Goal: Task Accomplishment & Management: Manage account settings

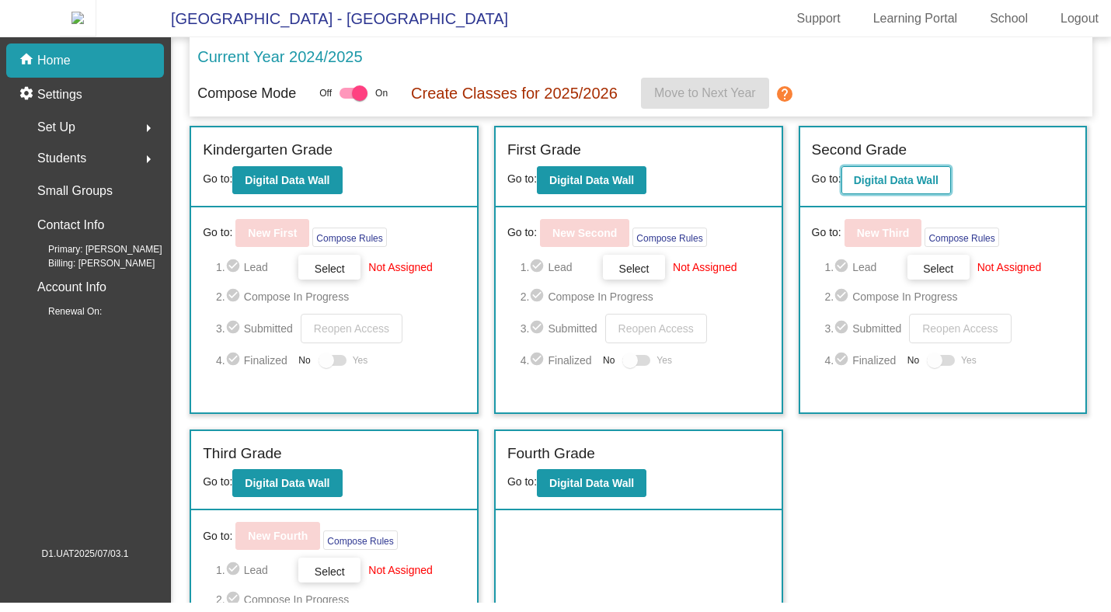
click at [894, 183] on b "Digital Data Wall" at bounding box center [896, 180] width 85 height 12
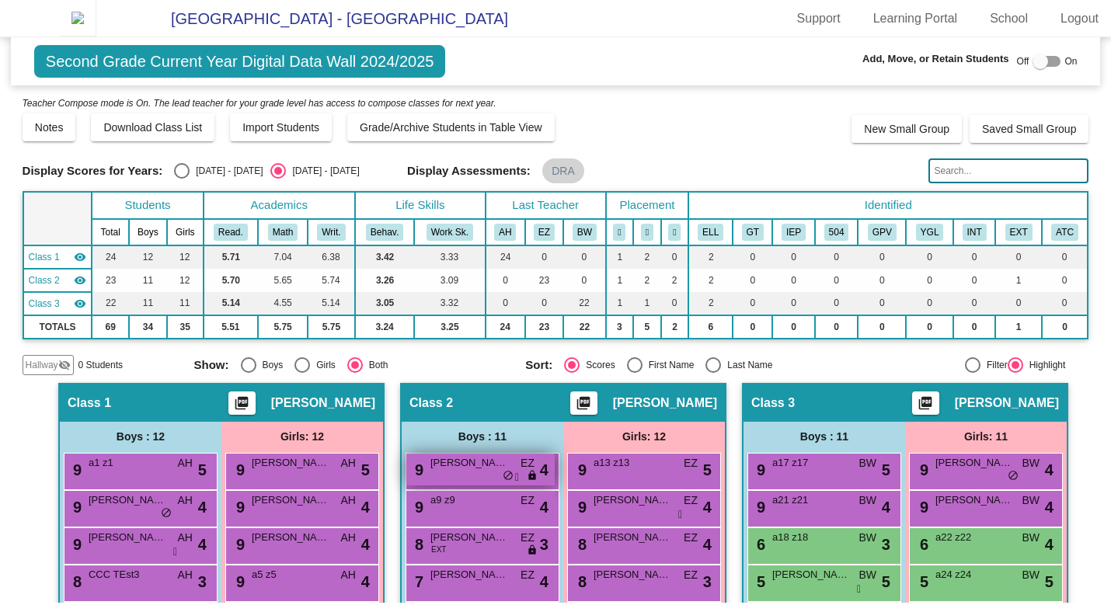
click at [478, 486] on div "9 [PERSON_NAME] EZ lock do_not_disturb_alt 4" at bounding box center [480, 470] width 148 height 32
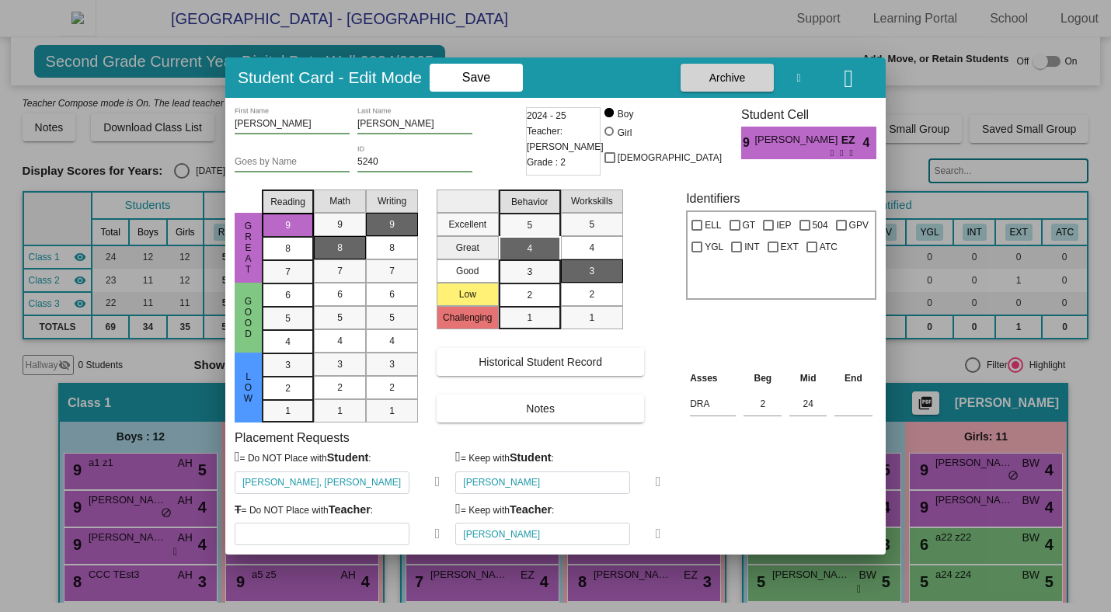
click at [66, 253] on div at bounding box center [555, 306] width 1111 height 612
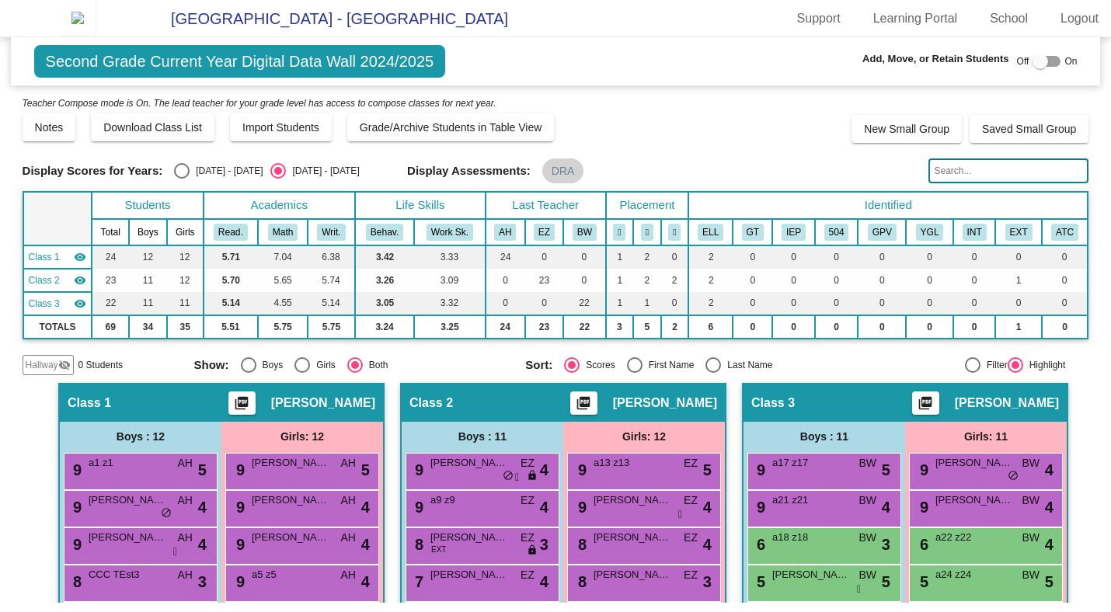
click at [96, 37] on img at bounding box center [78, 18] width 37 height 37
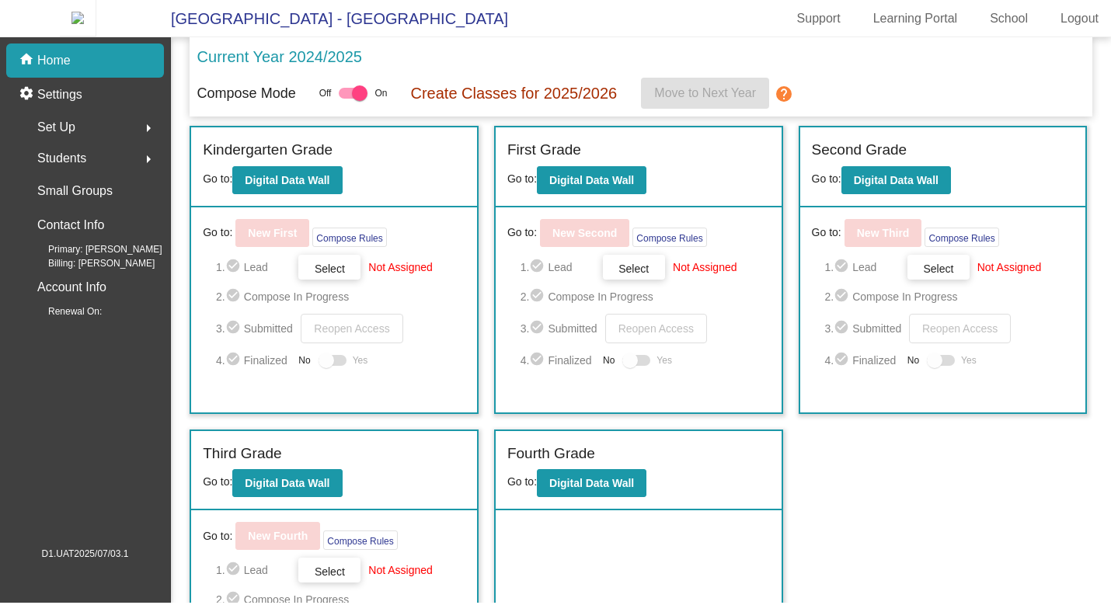
click at [145, 134] on mat-icon "arrow_right" at bounding box center [148, 128] width 19 height 19
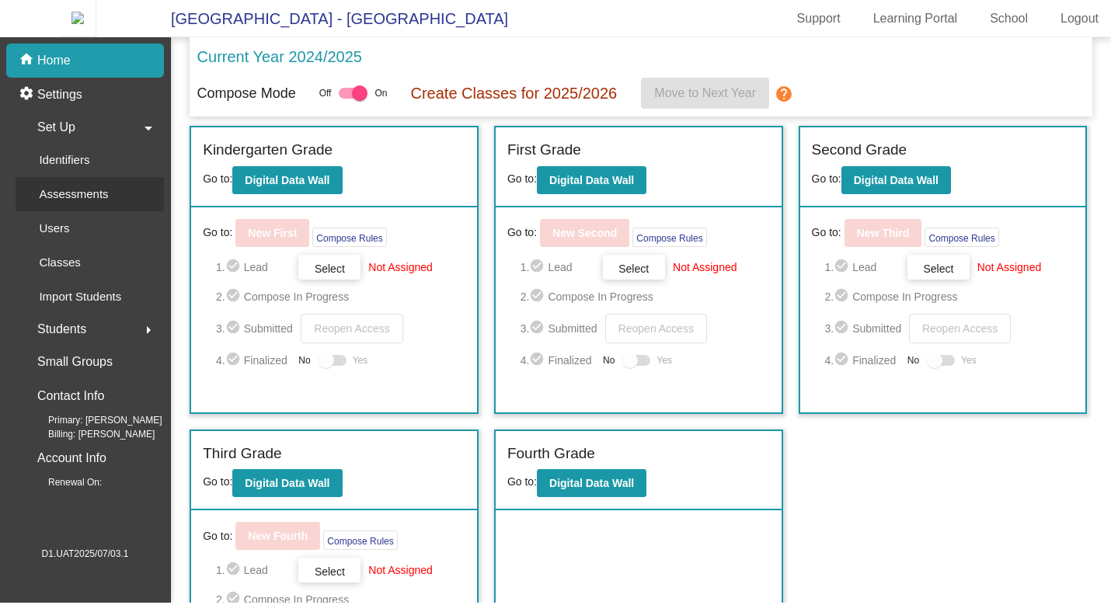
click at [101, 203] on p "Assessments" at bounding box center [73, 194] width 69 height 19
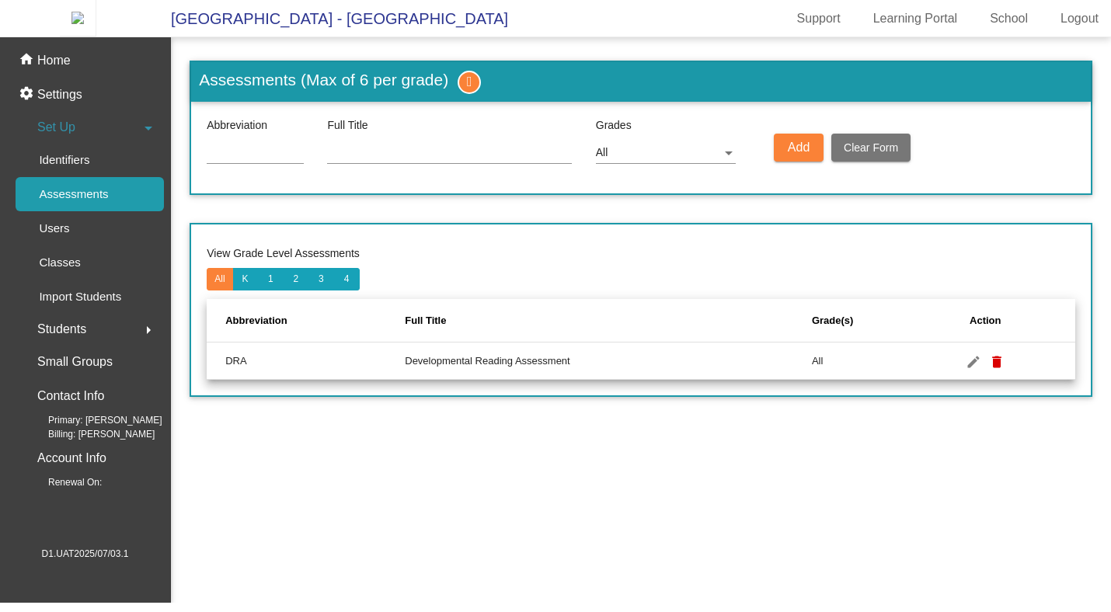
click at [260, 159] on input at bounding box center [255, 153] width 97 height 12
click at [347, 159] on input at bounding box center [449, 153] width 245 height 12
click at [261, 159] on input "ASS1" at bounding box center [255, 153] width 97 height 12
type input "AS1"
click at [388, 159] on input at bounding box center [449, 153] width 245 height 12
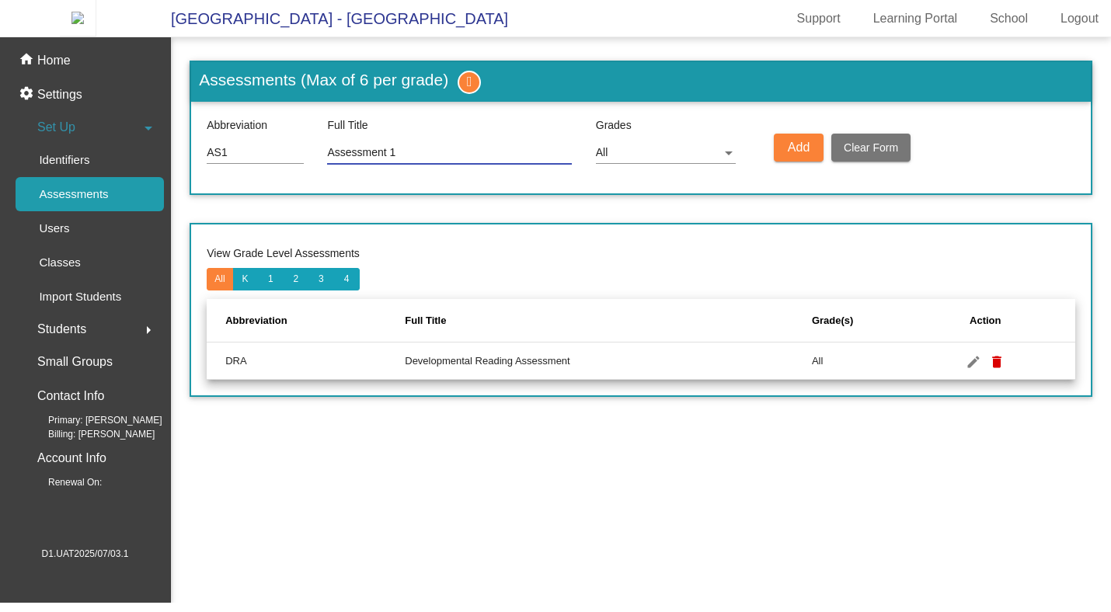
type input "Assessment 1"
click at [808, 154] on span "Add" at bounding box center [799, 147] width 22 height 13
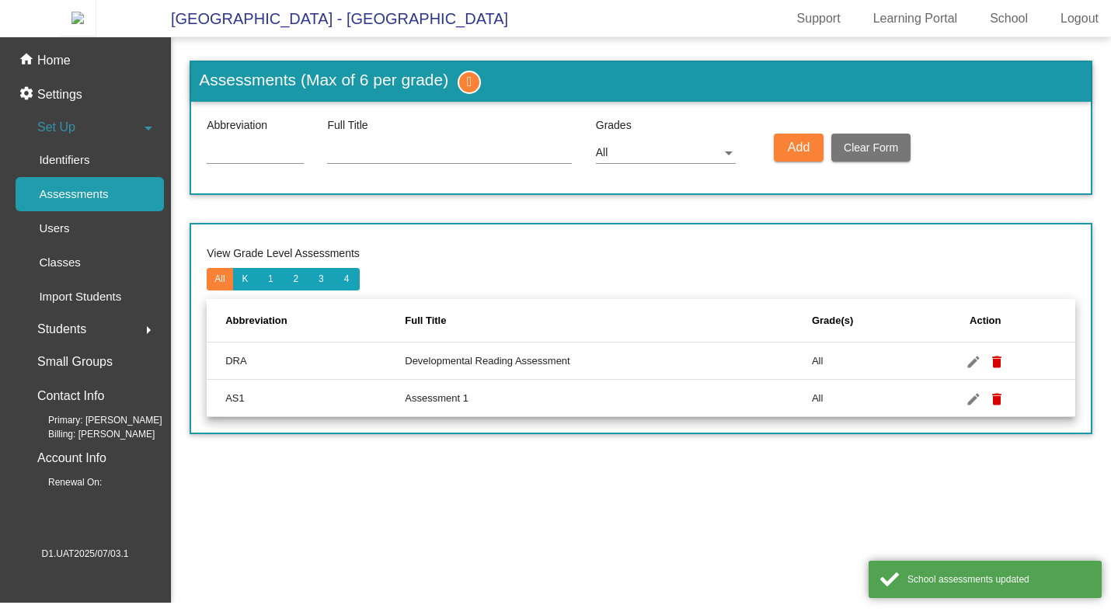
click at [259, 159] on input at bounding box center [255, 153] width 97 height 12
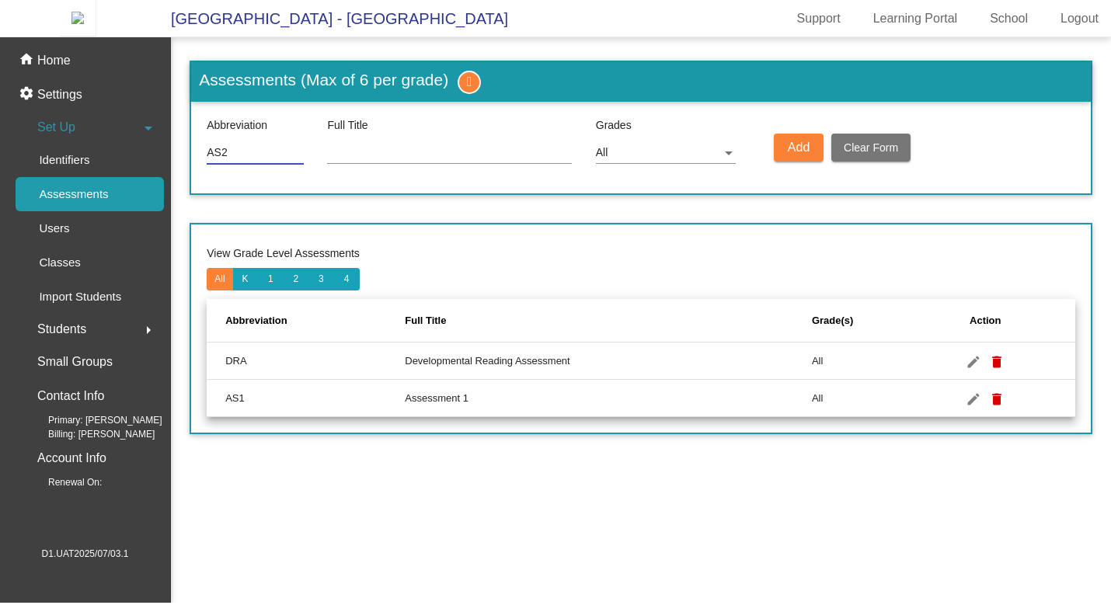
type input "AS2"
click at [407, 164] on div at bounding box center [449, 149] width 245 height 30
type input "Assessment 2"
click at [794, 162] on button "Add" at bounding box center [799, 148] width 50 height 28
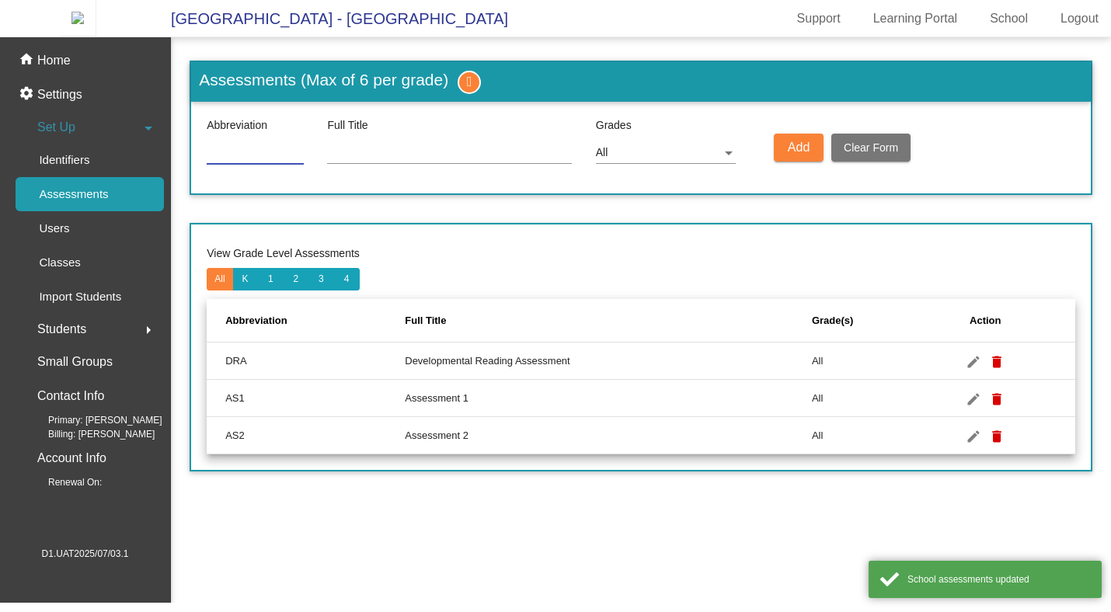
click at [262, 159] on input at bounding box center [255, 153] width 97 height 12
type input "AS3"
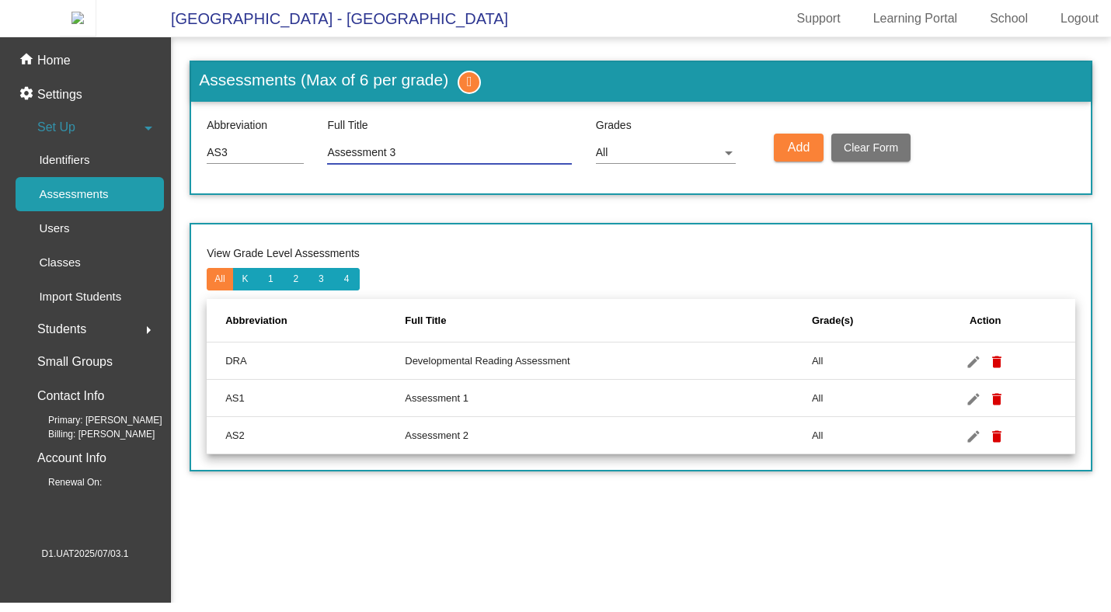
type input "Assessment 3"
click at [793, 154] on span "Add" at bounding box center [799, 147] width 22 height 13
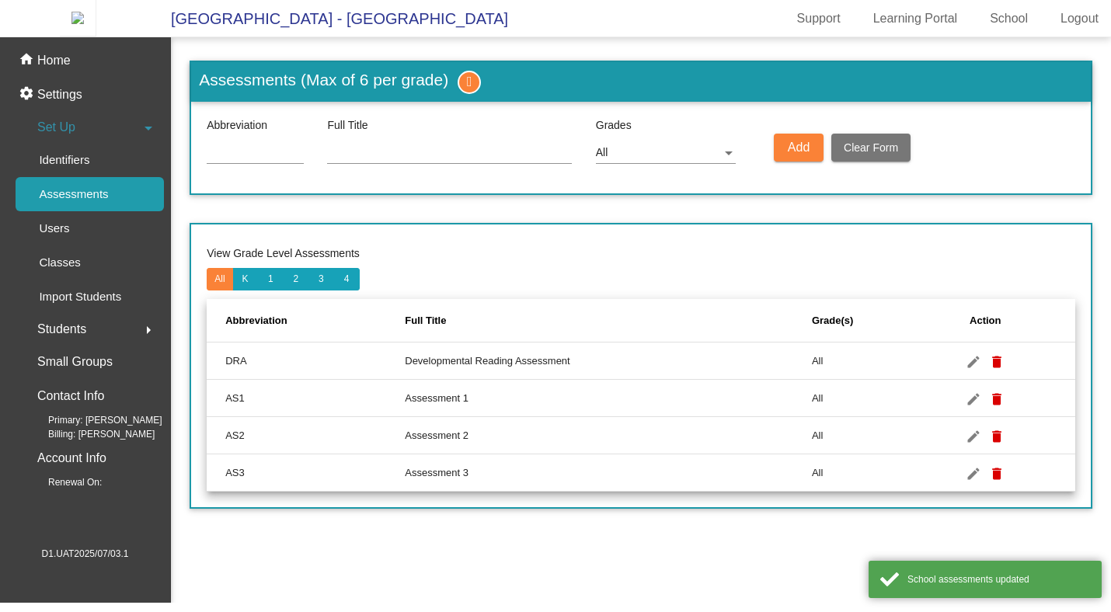
click at [246, 159] on input at bounding box center [255, 153] width 97 height 12
type input "AS4"
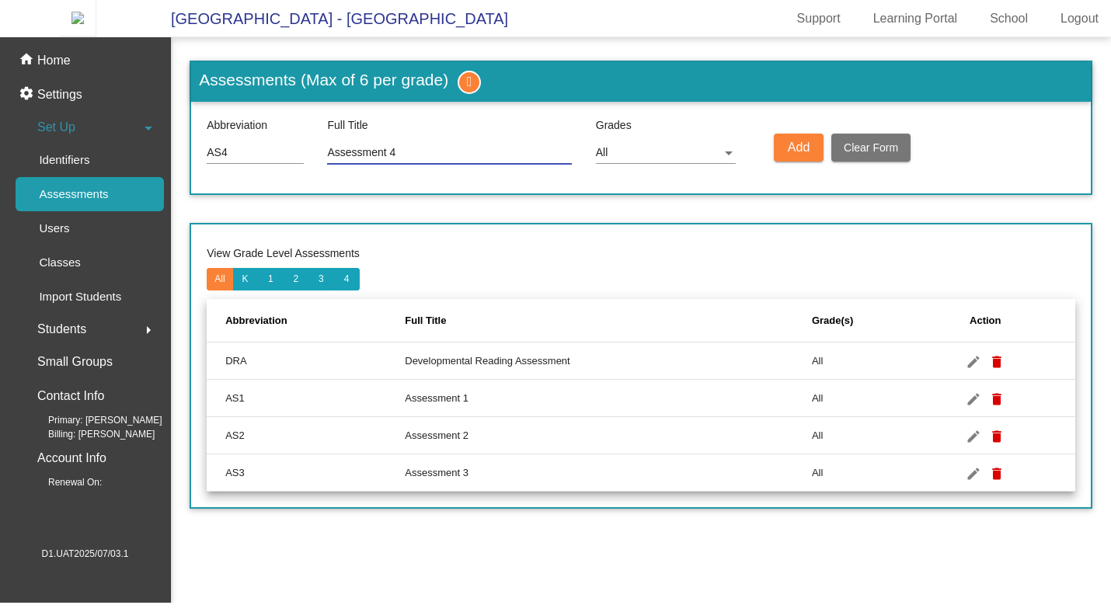
type input "Assessment 4"
click at [788, 154] on span "Add" at bounding box center [799, 147] width 22 height 13
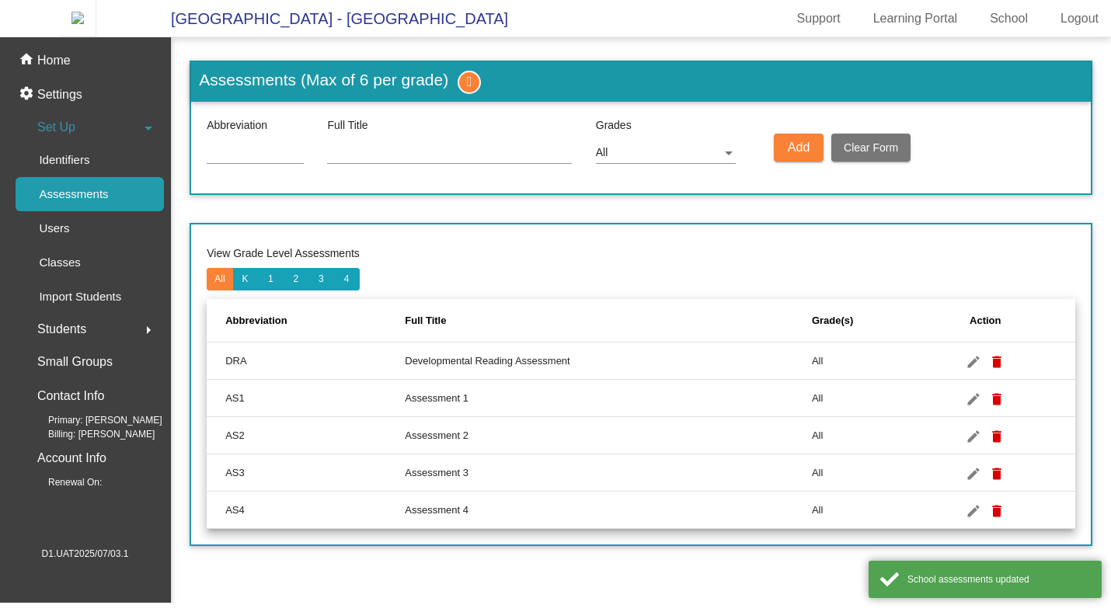
click at [253, 156] on div at bounding box center [255, 149] width 97 height 30
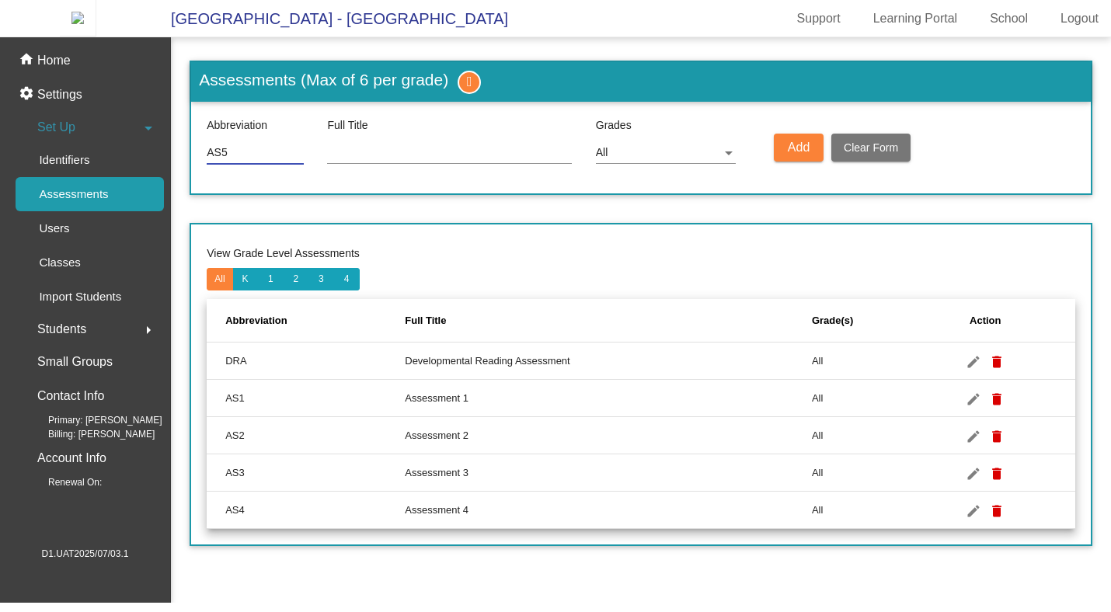
type input "AS5"
click at [376, 159] on input at bounding box center [449, 153] width 245 height 12
type input "Assessment 5"
click at [803, 152] on span "Add" at bounding box center [799, 147] width 22 height 13
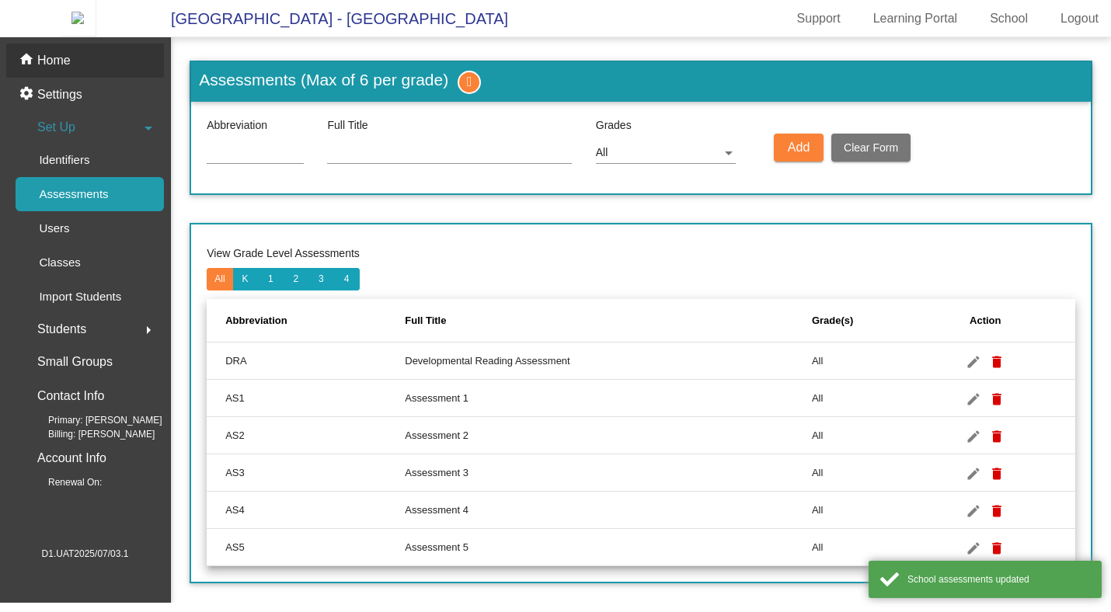
click at [64, 70] on p "Home" at bounding box center [53, 60] width 33 height 19
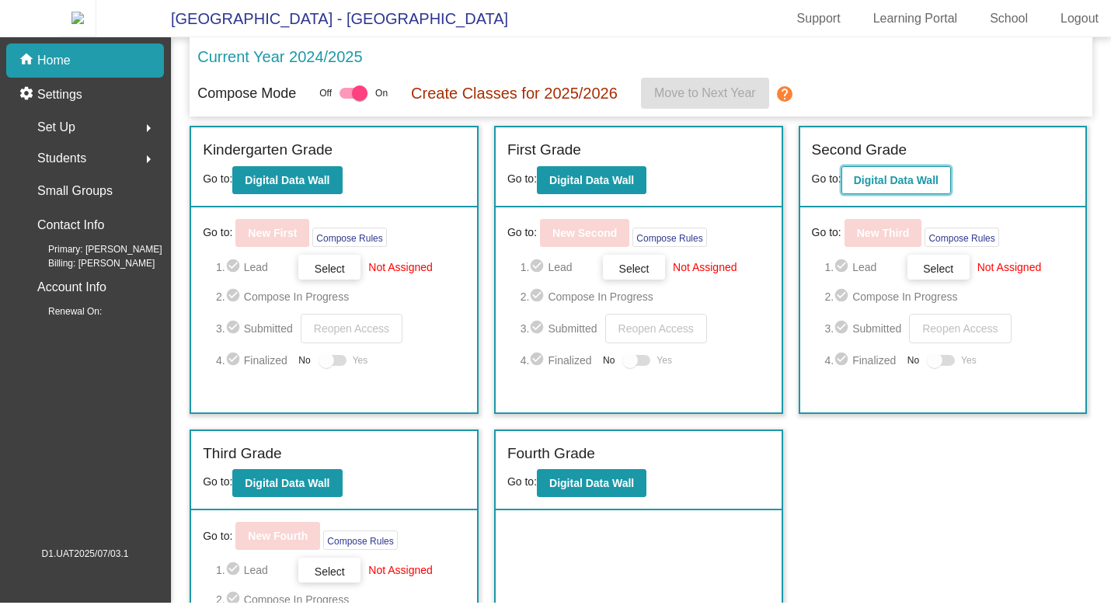
click at [874, 186] on b "Digital Data Wall" at bounding box center [896, 180] width 85 height 12
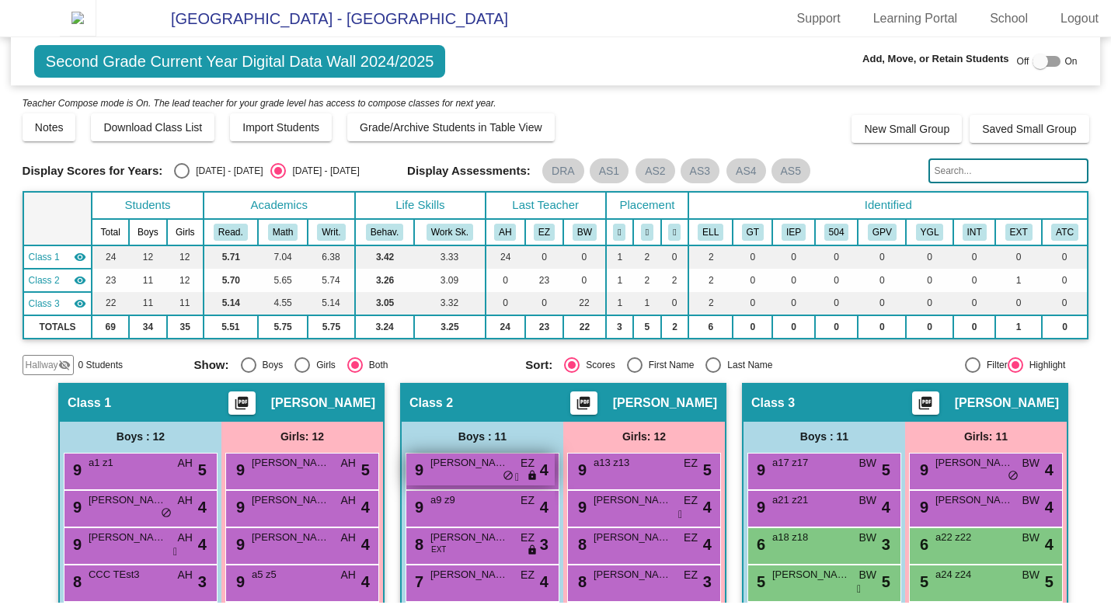
click at [487, 471] on span "[PERSON_NAME]" at bounding box center [469, 463] width 78 height 16
click at [472, 480] on div "9 [PERSON_NAME] EZ lock do_not_disturb_alt 4" at bounding box center [480, 470] width 148 height 32
click at [494, 486] on div "9 [PERSON_NAME] EZ lock do_not_disturb_alt 4" at bounding box center [480, 470] width 148 height 32
click at [479, 486] on div "9 [PERSON_NAME] EZ lock do_not_disturb_alt 4" at bounding box center [480, 470] width 148 height 32
click at [495, 484] on div "9 [PERSON_NAME] EZ lock do_not_disturb_alt 4" at bounding box center [480, 470] width 148 height 32
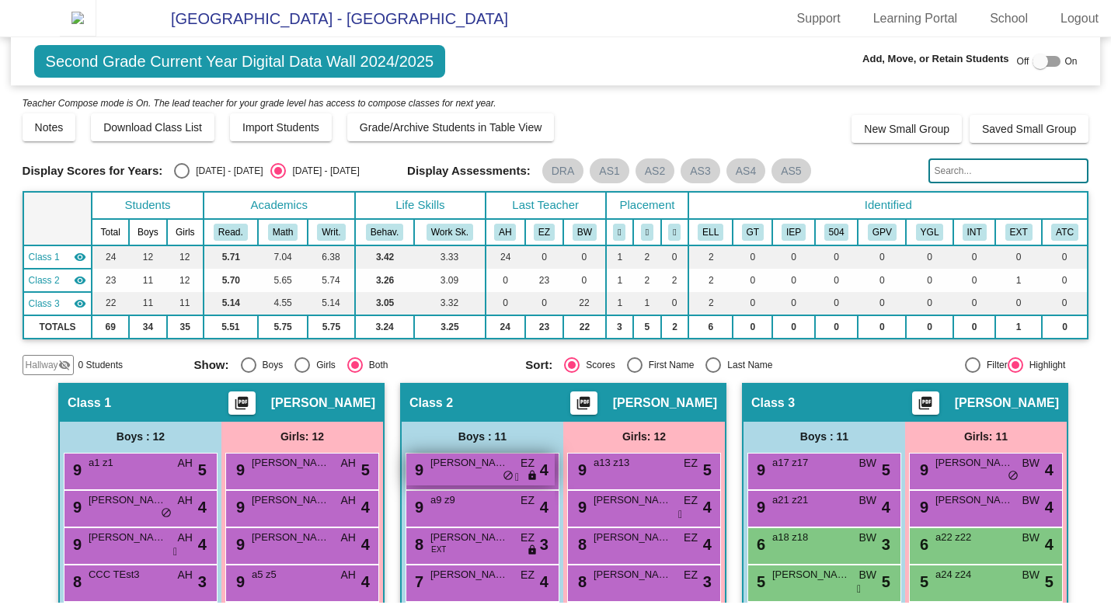
click at [487, 471] on span "[PERSON_NAME]" at bounding box center [469, 463] width 78 height 16
click at [515, 483] on icon at bounding box center [517, 477] width 4 height 11
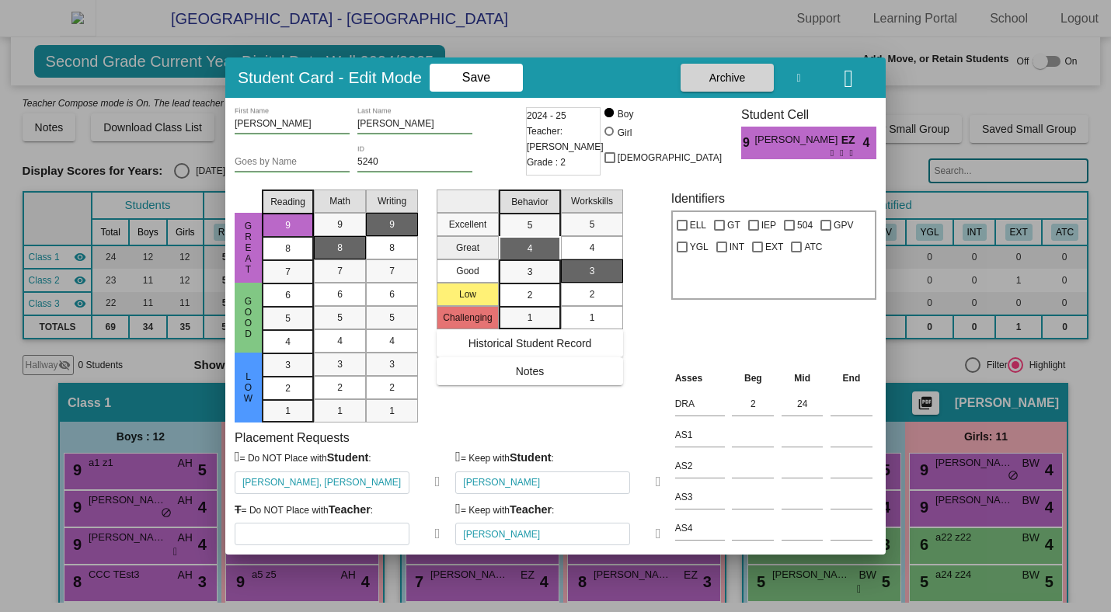
scroll to position [20, 0]
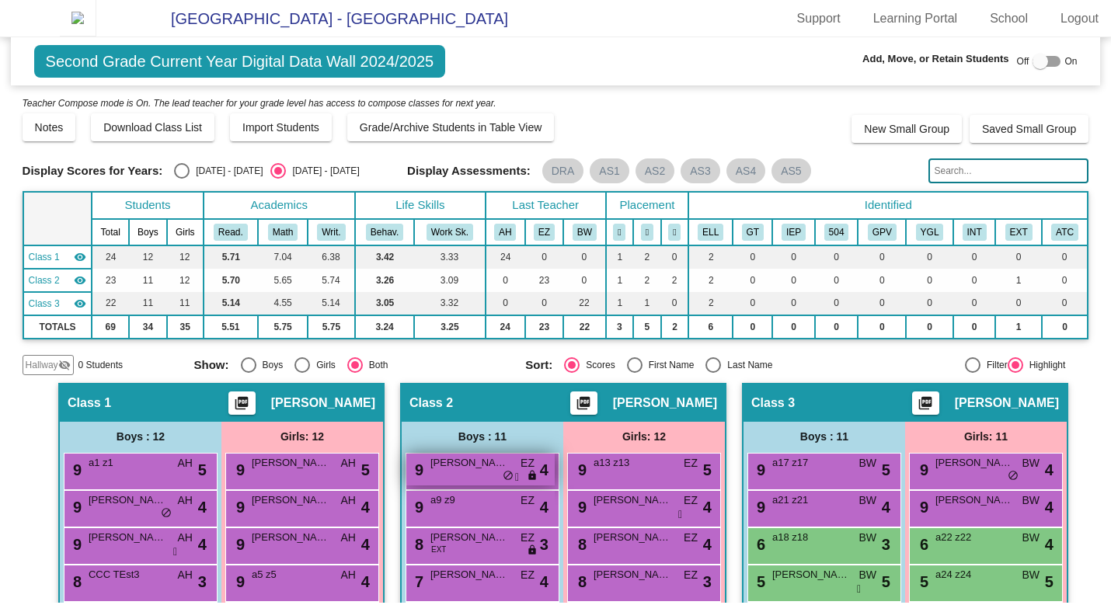
click at [479, 483] on div "9 [PERSON_NAME] EZ lock do_not_disturb_alt 4" at bounding box center [480, 470] width 148 height 32
click at [444, 471] on span "[PERSON_NAME]" at bounding box center [469, 463] width 78 height 16
click at [449, 471] on span "[PERSON_NAME]" at bounding box center [469, 463] width 78 height 16
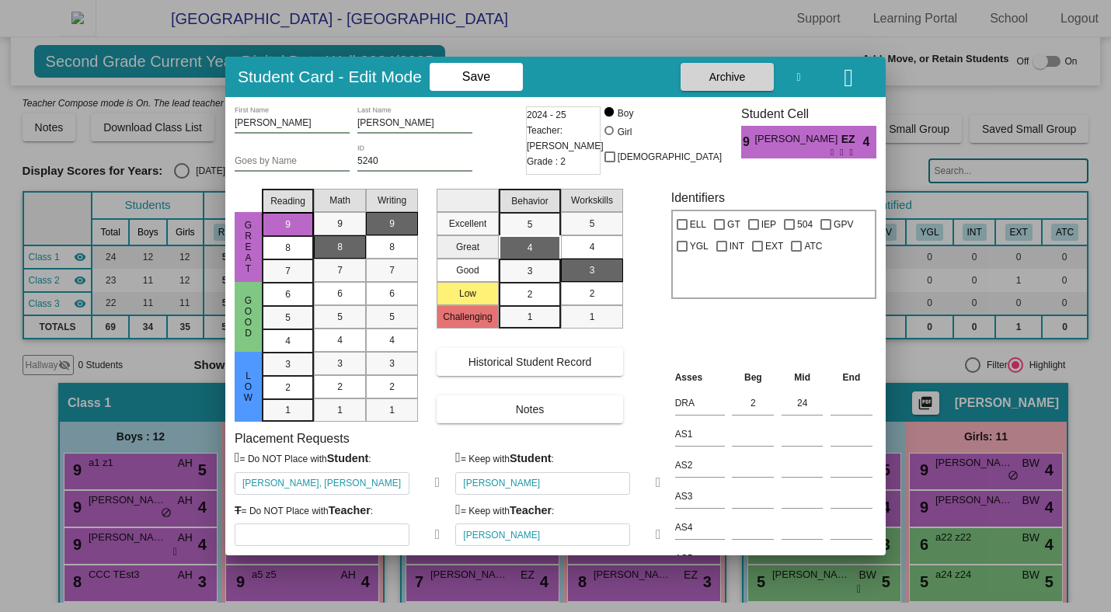
click at [845, 78] on icon "button" at bounding box center [848, 77] width 9 height 25
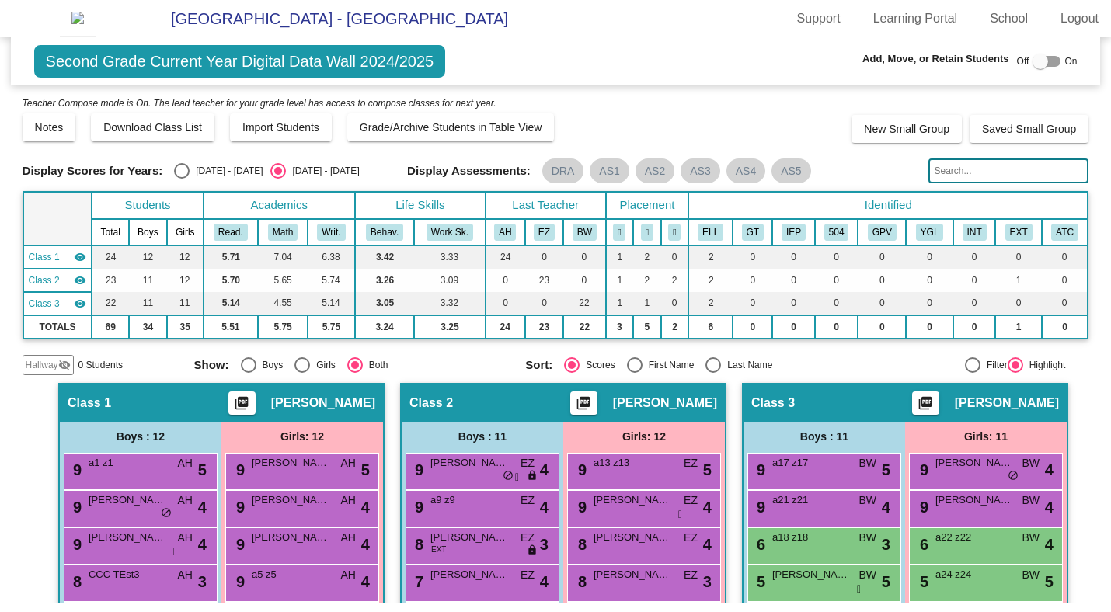
click at [60, 20] on img at bounding box center [78, 18] width 37 height 37
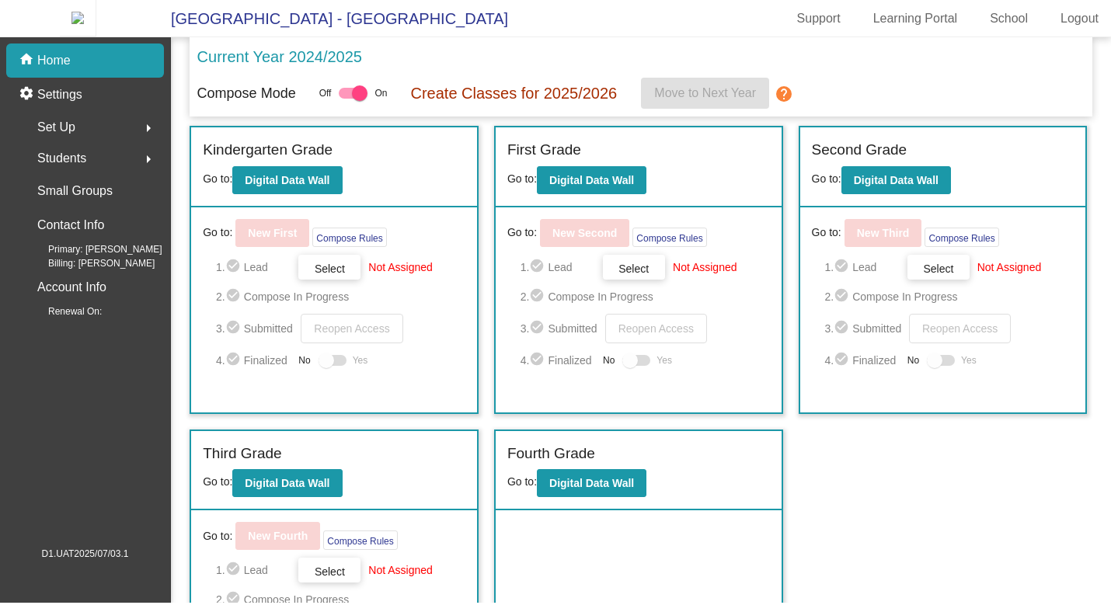
click at [141, 138] on mat-icon "arrow_right" at bounding box center [148, 128] width 19 height 19
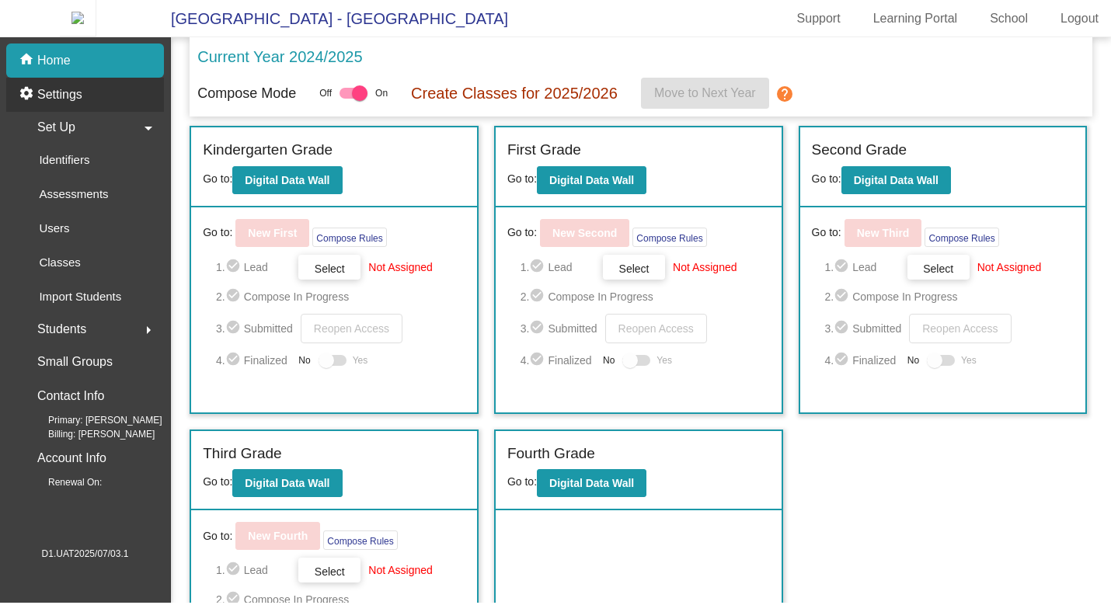
click at [96, 106] on div "settings Settings" at bounding box center [85, 95] width 158 height 34
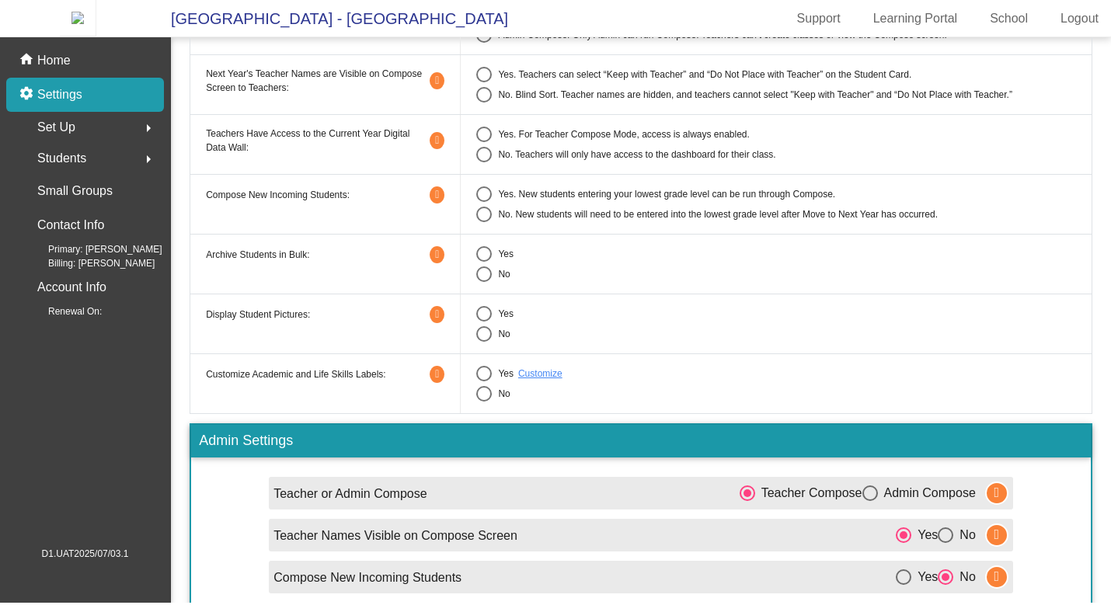
scroll to position [55, 0]
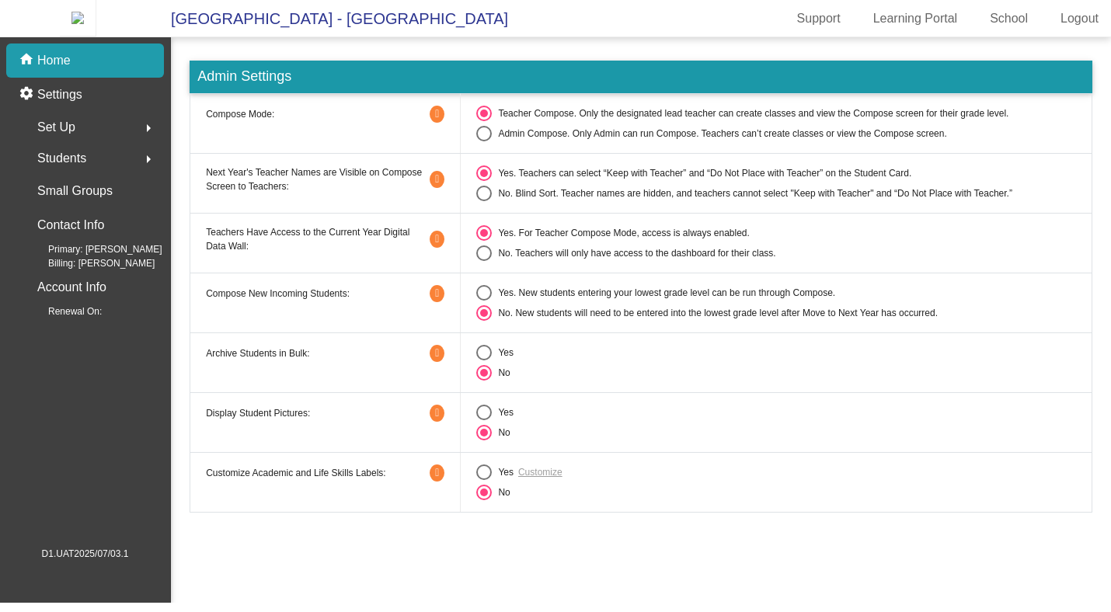
click at [487, 420] on div "Select an option" at bounding box center [484, 413] width 16 height 16
click at [484, 421] on input "Yes" at bounding box center [483, 420] width 1 height 1
radio input "true"
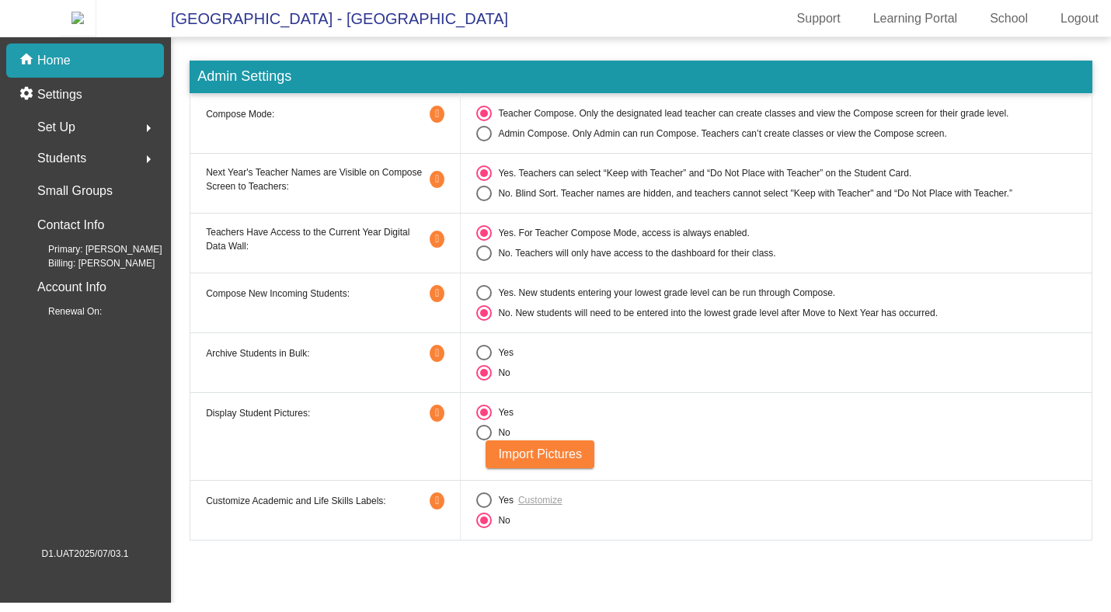
click at [96, 19] on img at bounding box center [78, 18] width 37 height 37
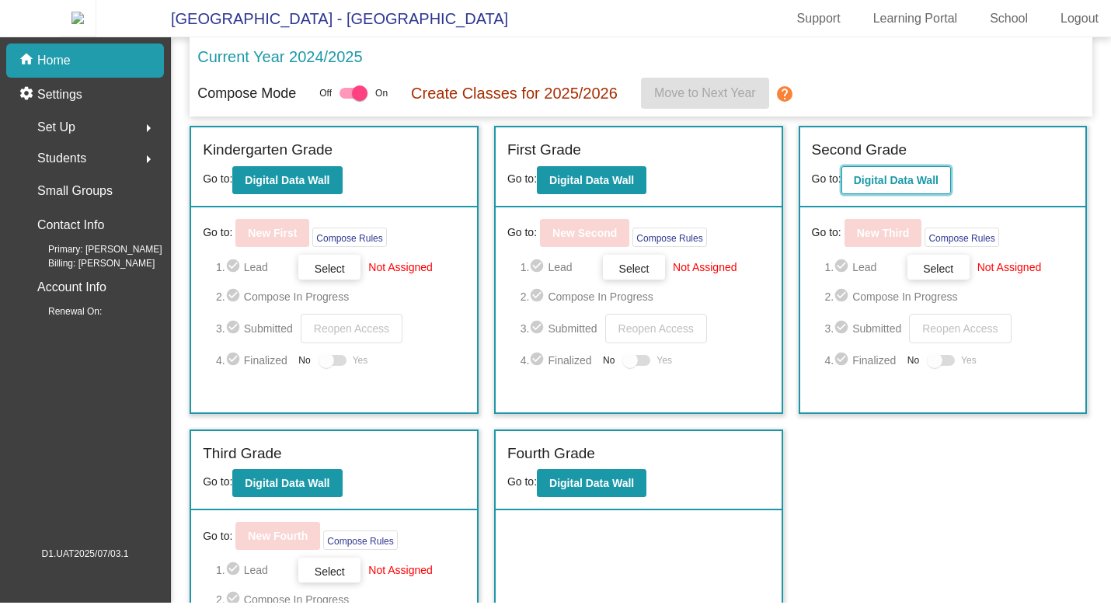
click at [868, 186] on b "Digital Data Wall" at bounding box center [896, 180] width 85 height 12
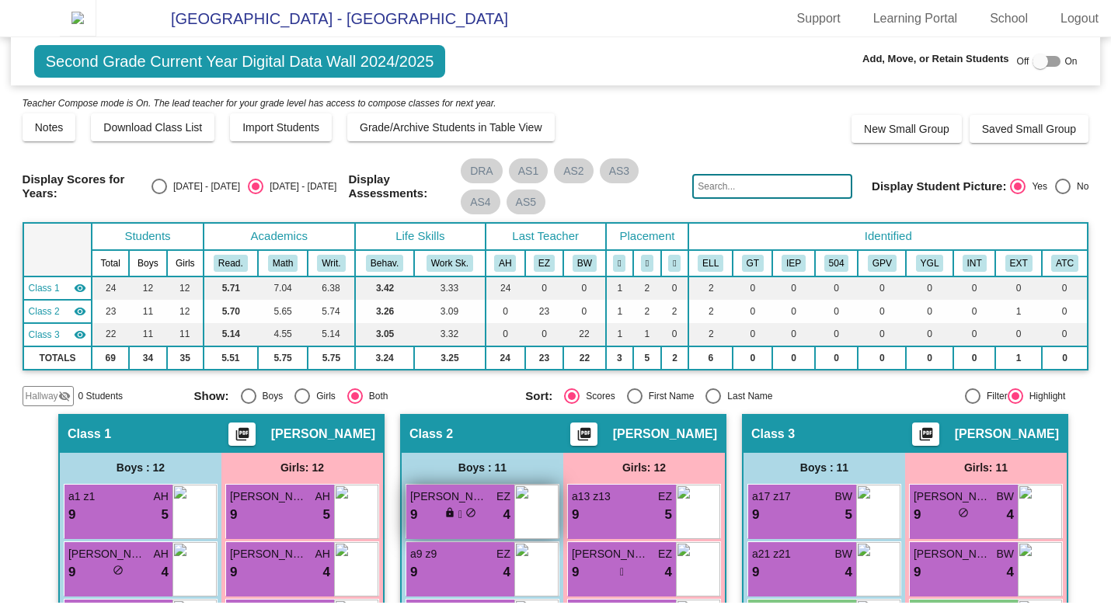
click at [468, 515] on div "9 lock do_not_disturb_alt 4" at bounding box center [460, 515] width 100 height 20
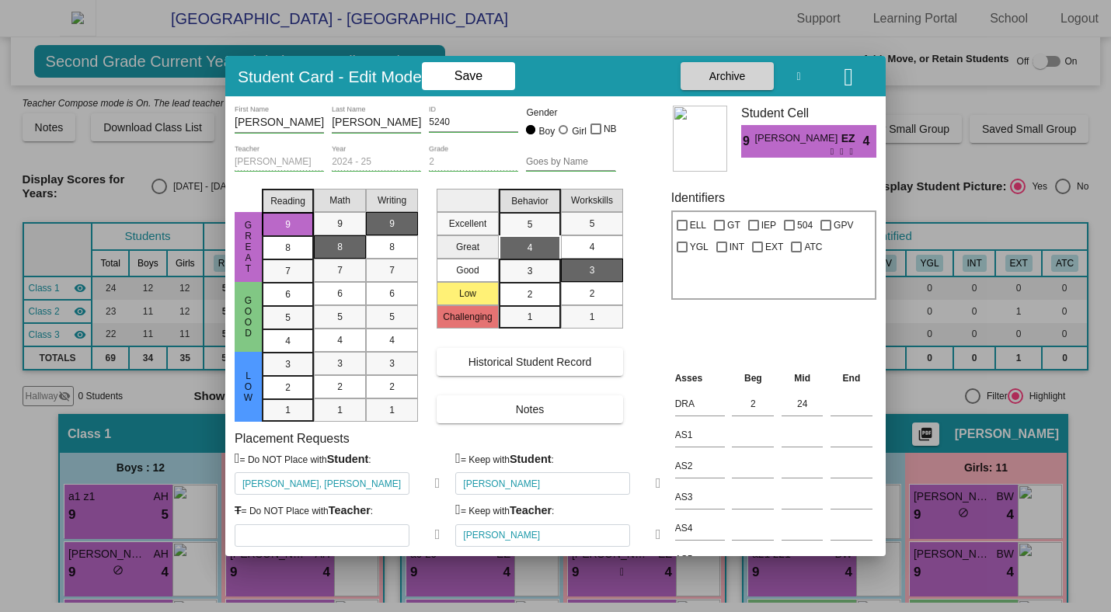
click at [847, 79] on icon "button" at bounding box center [848, 76] width 9 height 25
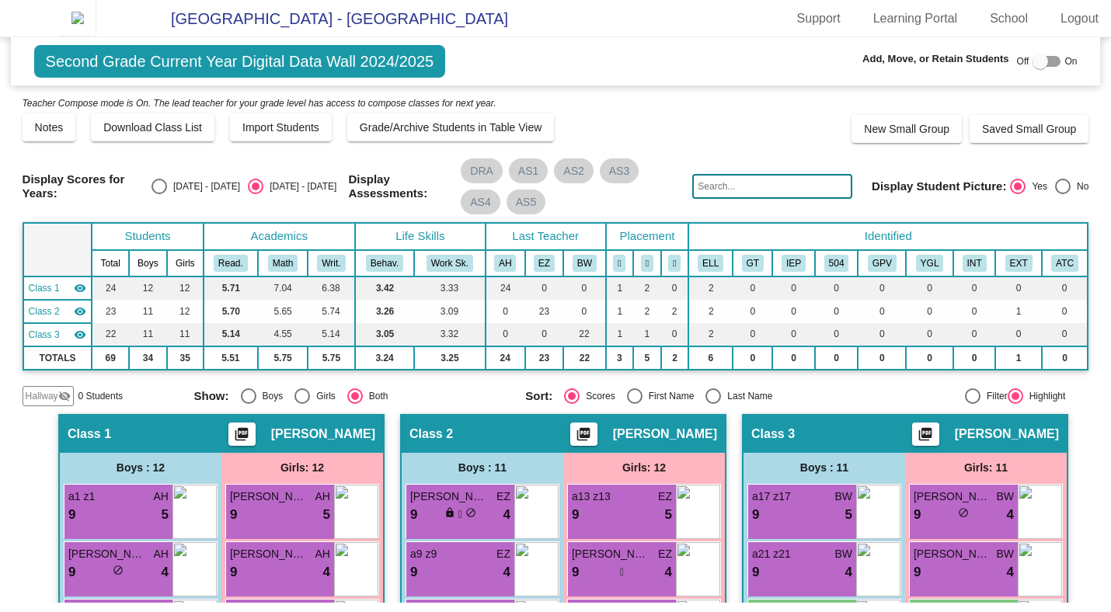
click at [67, 24] on img at bounding box center [78, 18] width 37 height 37
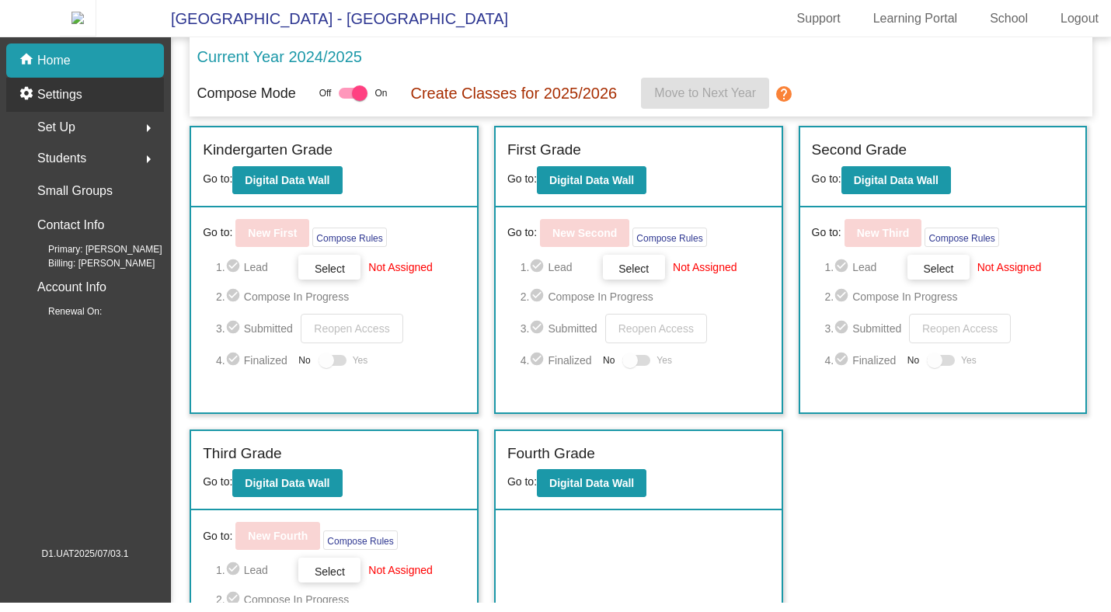
click at [78, 104] on p "Settings" at bounding box center [59, 94] width 45 height 19
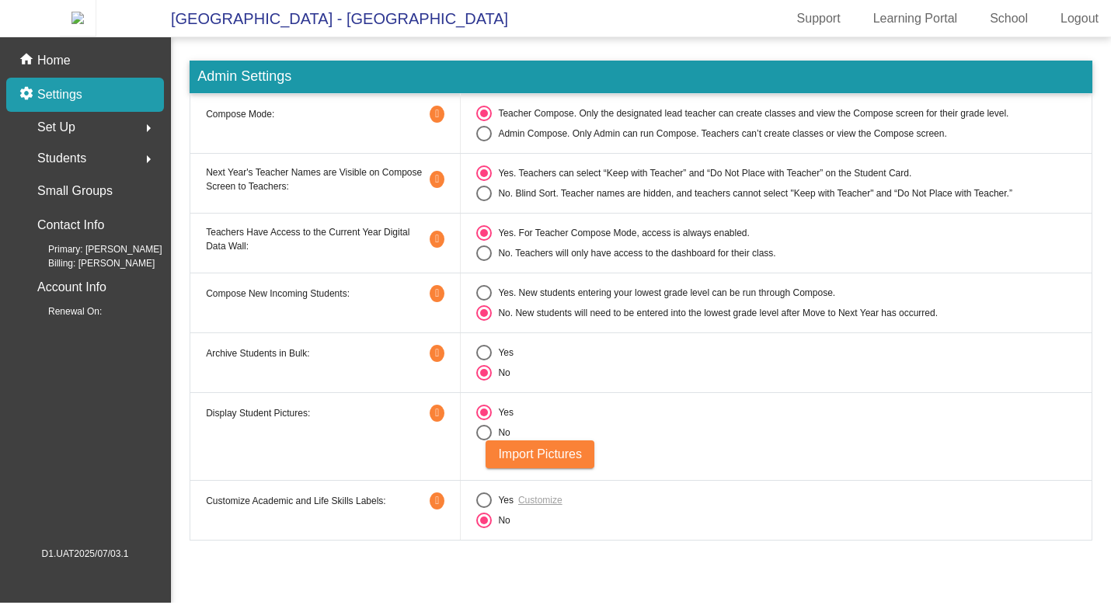
click at [483, 440] on div "Select an option" at bounding box center [484, 433] width 16 height 16
click at [483, 441] on input "No" at bounding box center [483, 441] width 1 height 1
radio input "true"
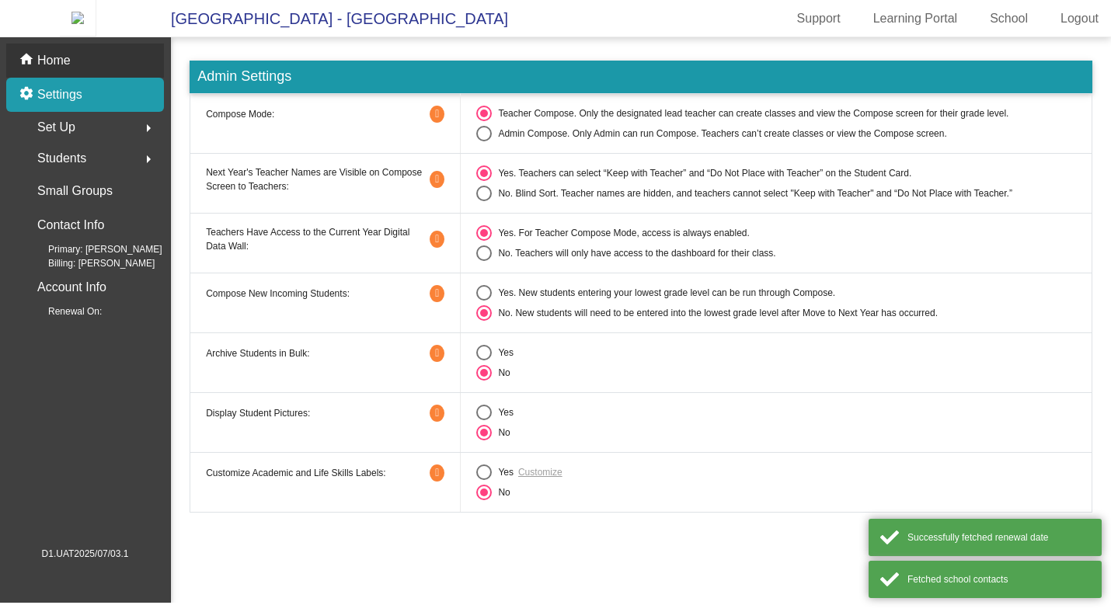
click at [81, 74] on div "home Home" at bounding box center [85, 61] width 158 height 34
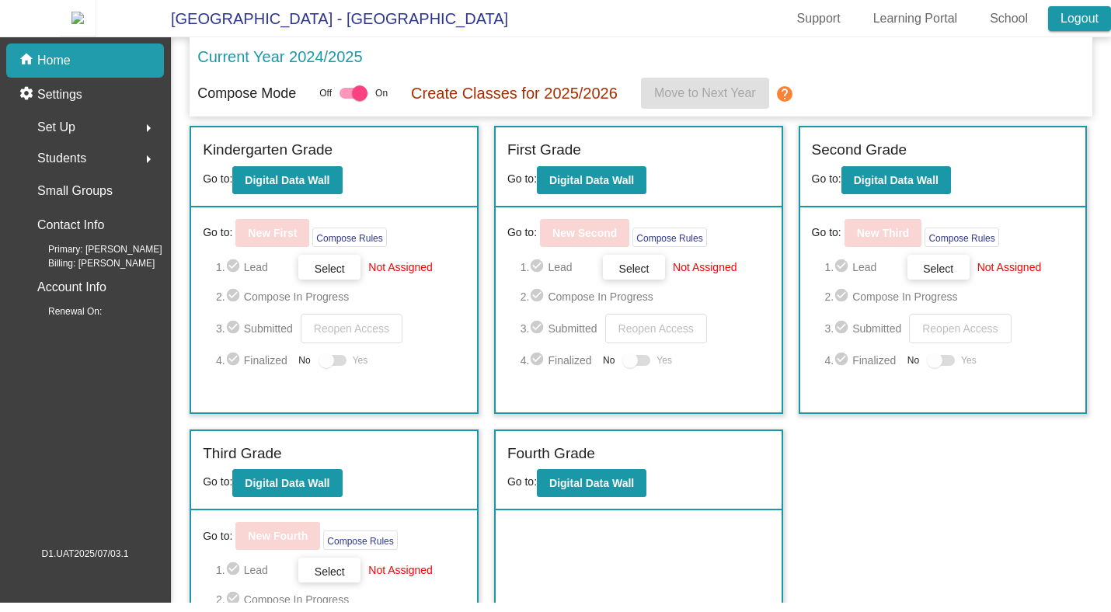
click at [1082, 17] on link "Logout" at bounding box center [1079, 18] width 63 height 25
